Goal: Task Accomplishment & Management: Manage account settings

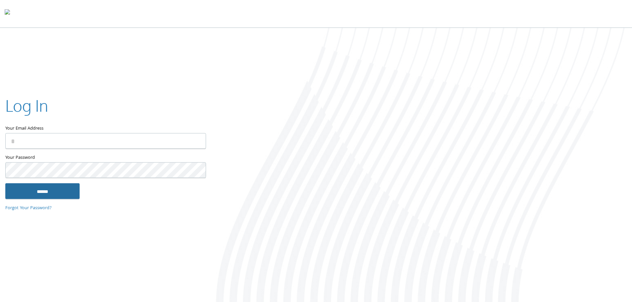
type input "**********"
click at [35, 190] on input "******" at bounding box center [42, 191] width 74 height 16
type input "**********"
click at [42, 192] on input "******" at bounding box center [42, 192] width 74 height 16
